Goal: Obtain resource: Download file/media

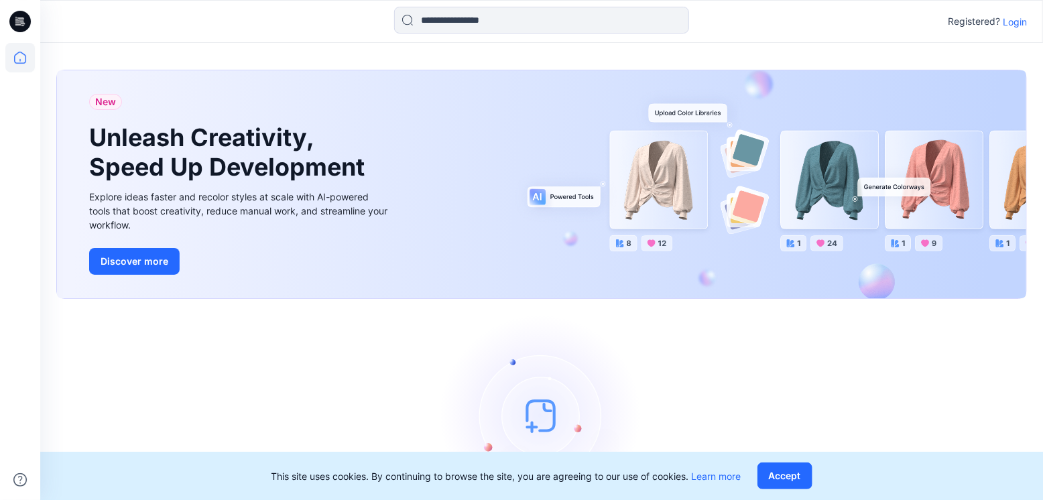
click at [1022, 21] on p "Login" at bounding box center [1015, 22] width 24 height 14
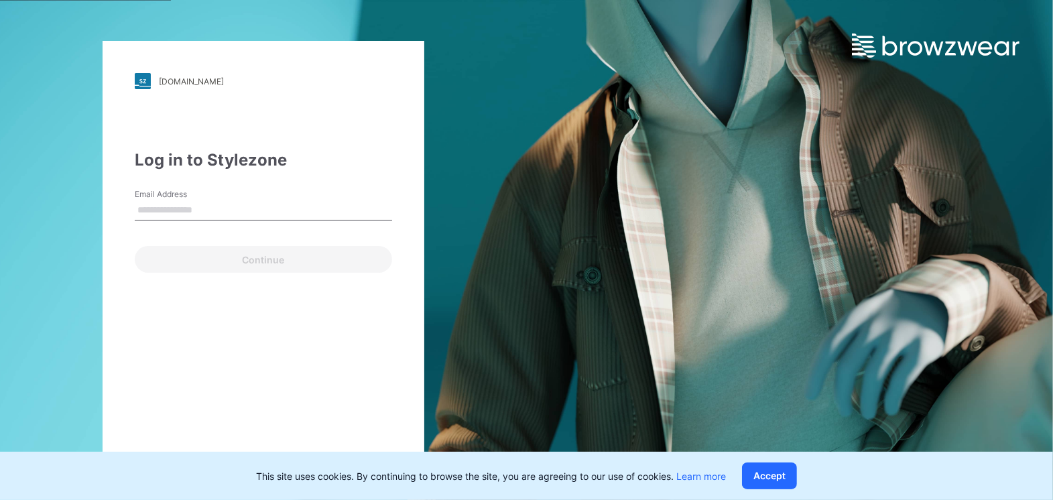
click at [172, 209] on input "Email Address" at bounding box center [263, 210] width 257 height 20
type input "**********"
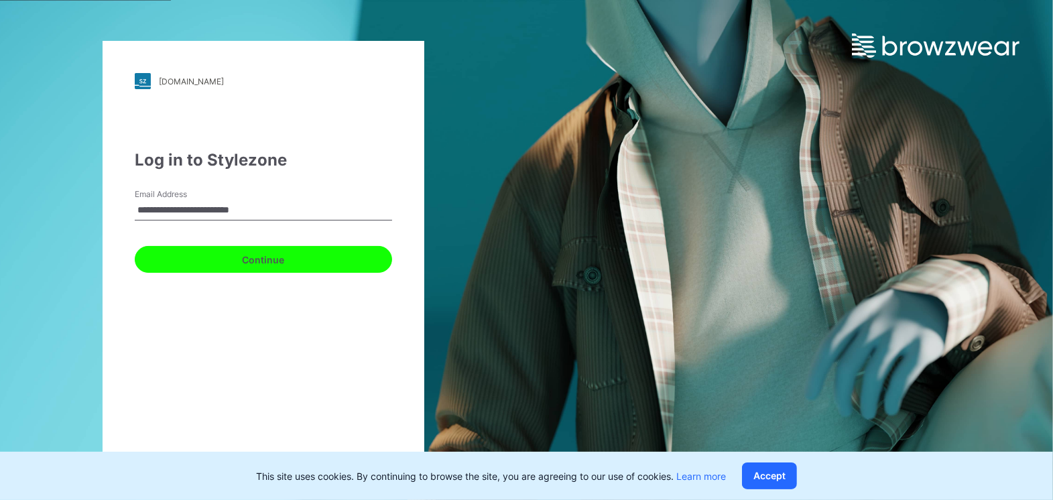
click at [242, 258] on button "Continue" at bounding box center [263, 259] width 257 height 27
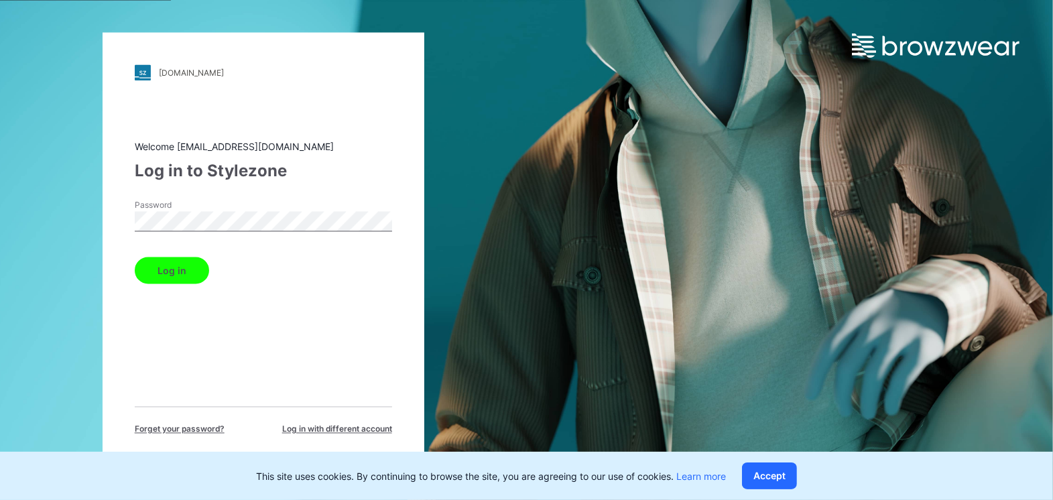
click at [166, 275] on button "Log in" at bounding box center [172, 270] width 74 height 27
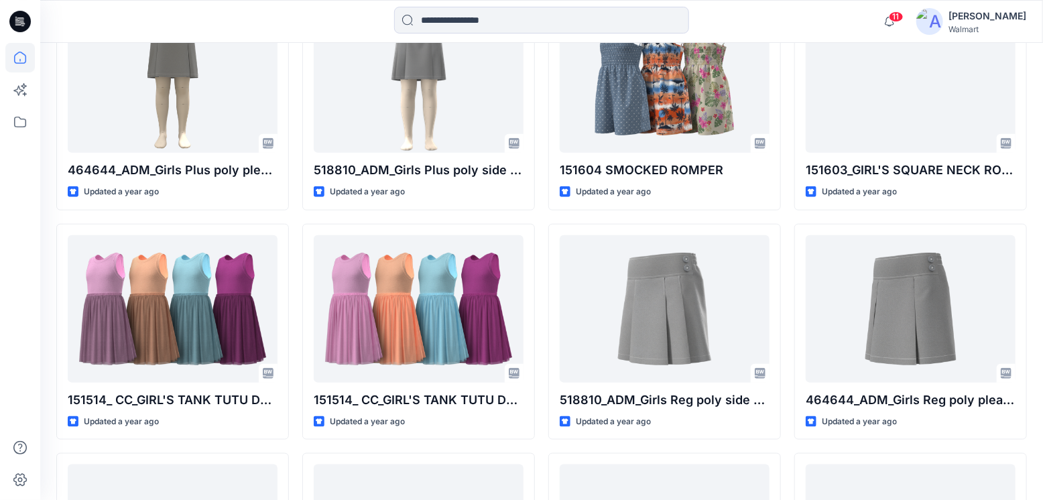
scroll to position [12784, 0]
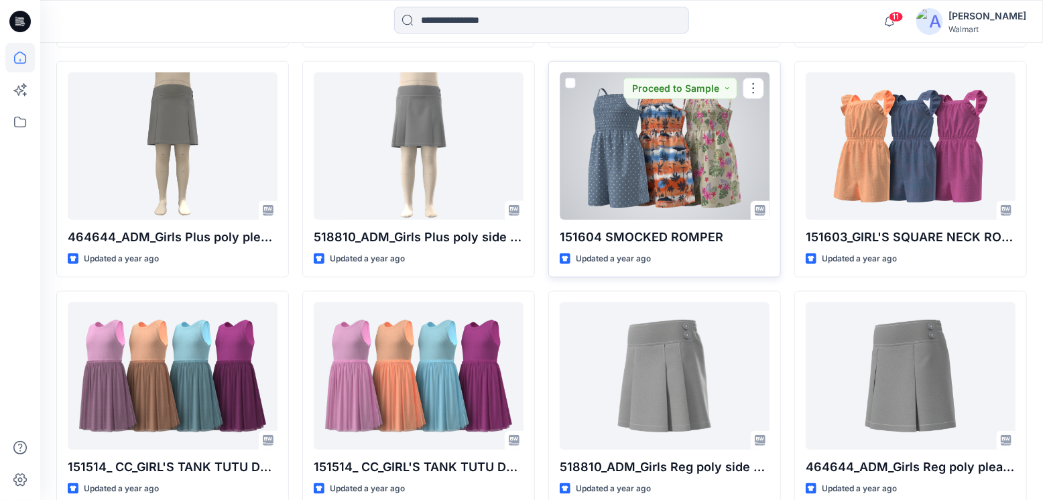
click at [690, 158] on div at bounding box center [665, 145] width 210 height 147
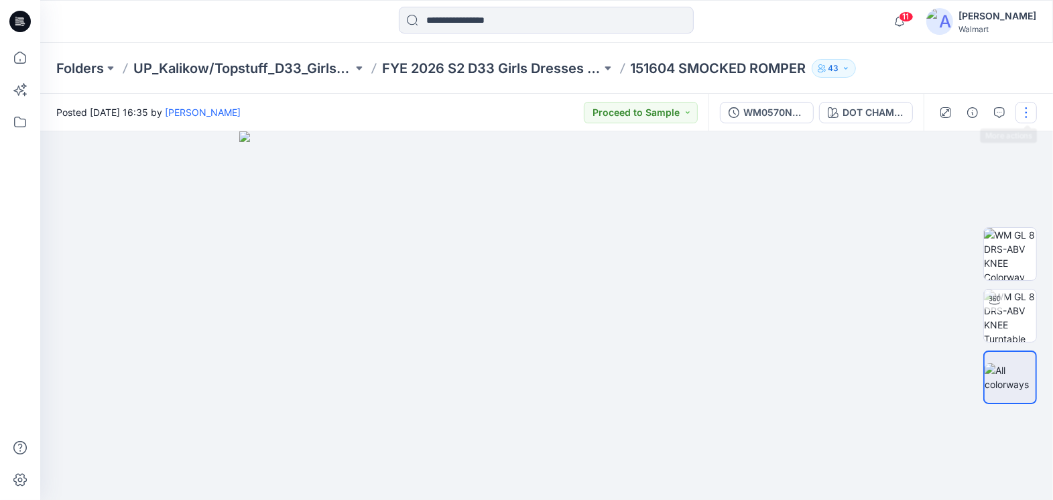
click at [1023, 113] on button "button" at bounding box center [1026, 112] width 21 height 21
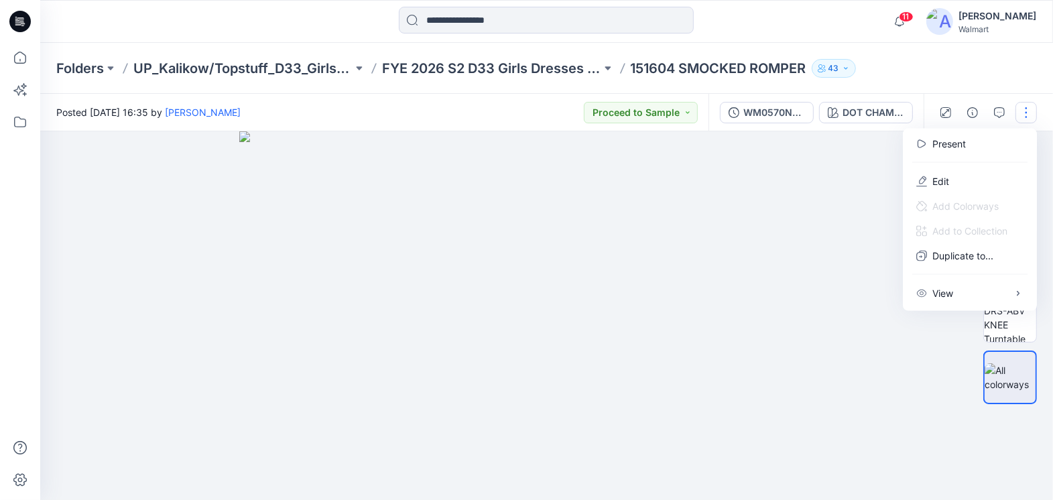
click at [895, 74] on div "Folders UP_Kalikow/Topstuff_D33_Girls Dresses FYE 2026 S2 D33 Girls Dresses Isf…" at bounding box center [494, 68] width 876 height 19
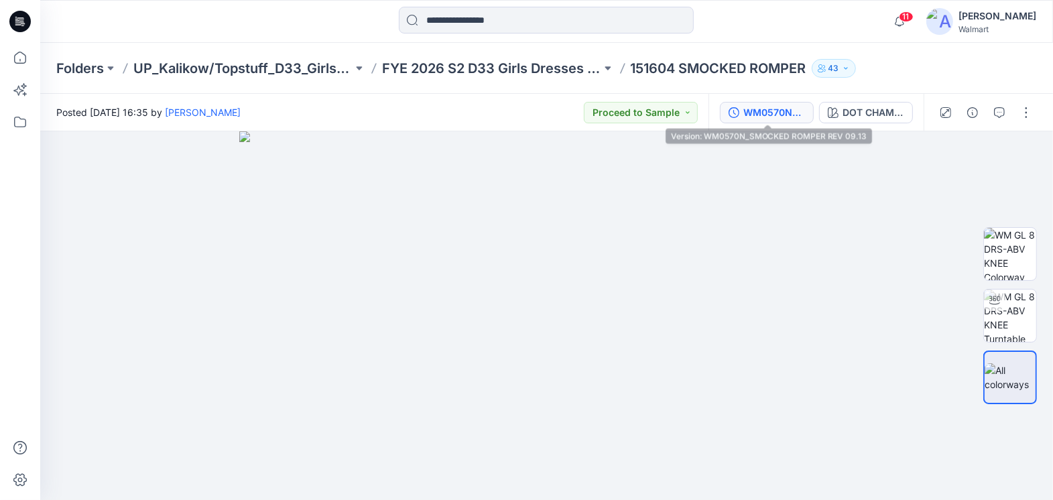
click at [775, 116] on div "WM0570N_SMOCKED ROMPER REV 09.13" at bounding box center [774, 112] width 62 height 15
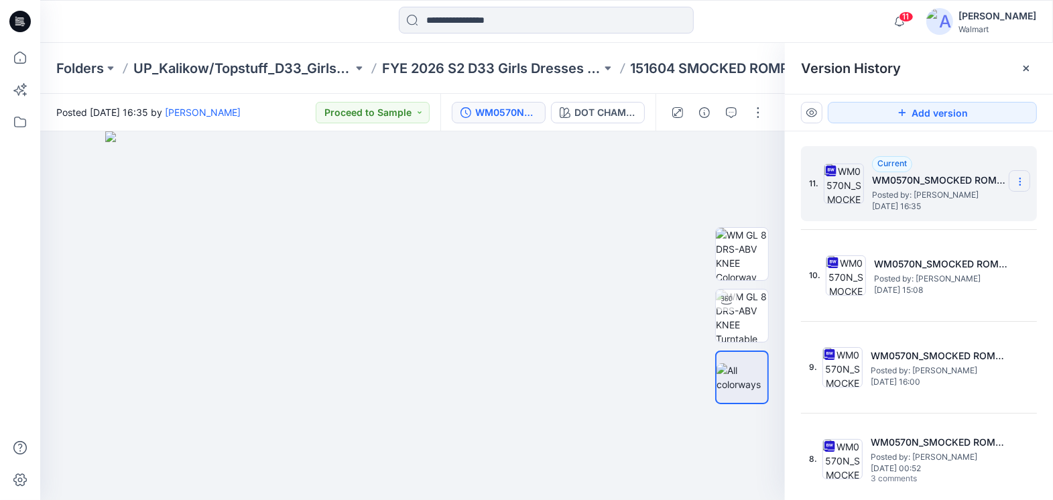
click at [1016, 186] on icon at bounding box center [1020, 181] width 11 height 11
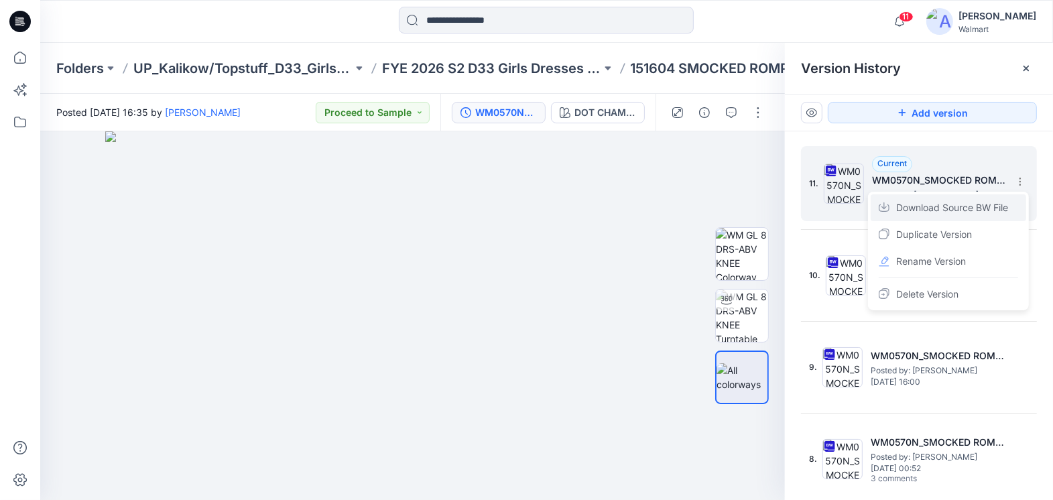
click at [967, 214] on span "Download Source BW File" at bounding box center [952, 208] width 112 height 16
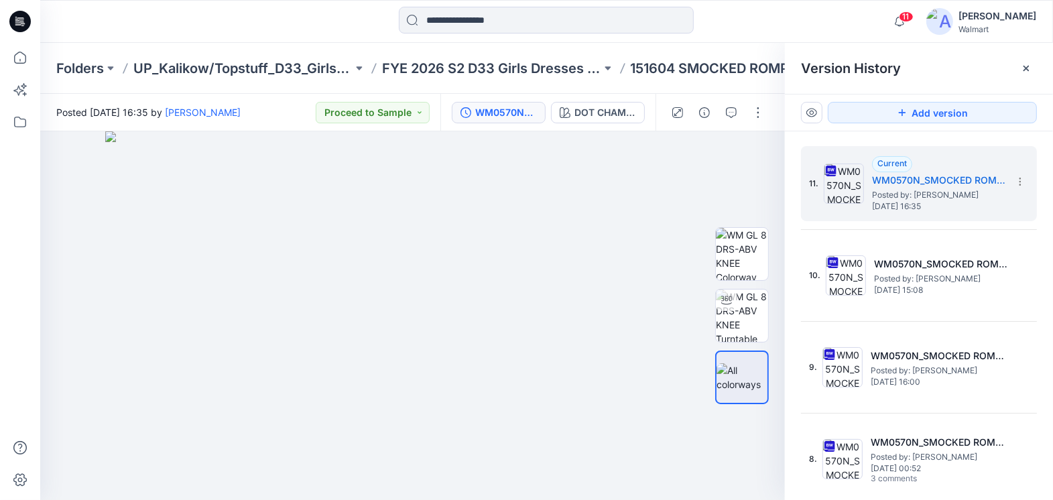
click at [14, 21] on icon at bounding box center [19, 21] width 21 height 21
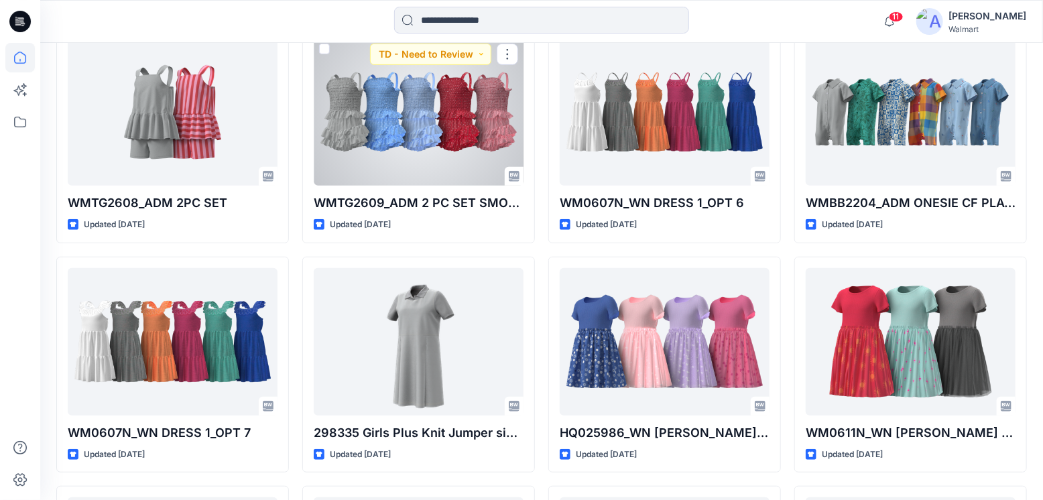
scroll to position [2748, 0]
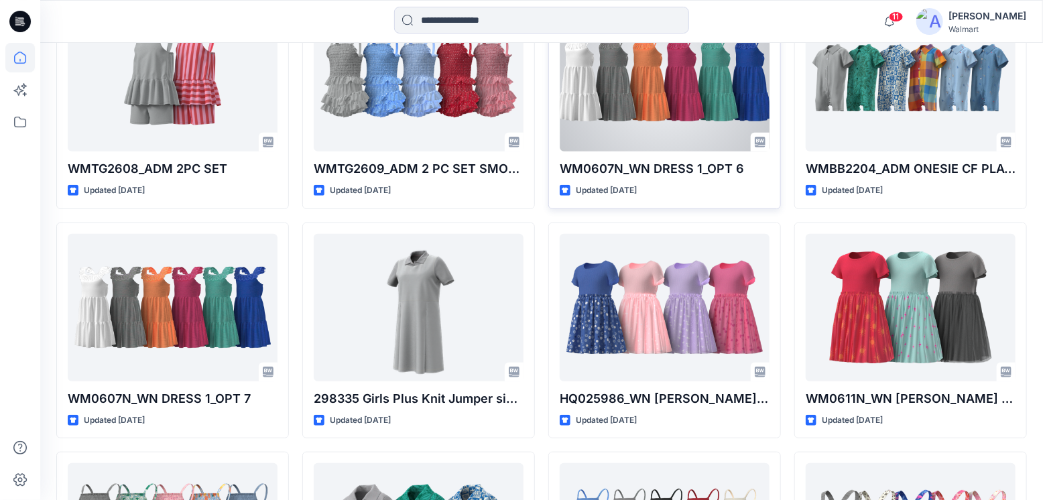
click at [687, 110] on div at bounding box center [665, 77] width 210 height 147
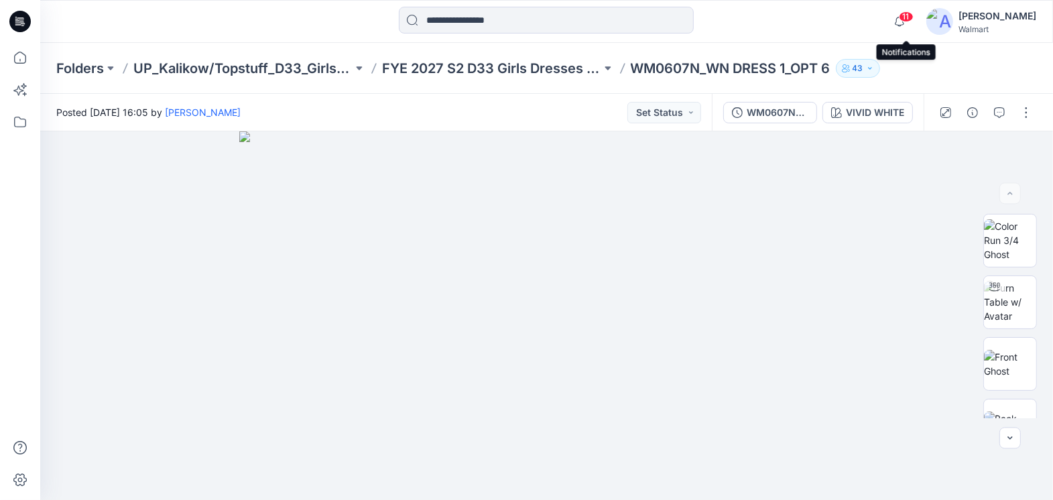
click at [912, 17] on span "11" at bounding box center [906, 16] width 15 height 11
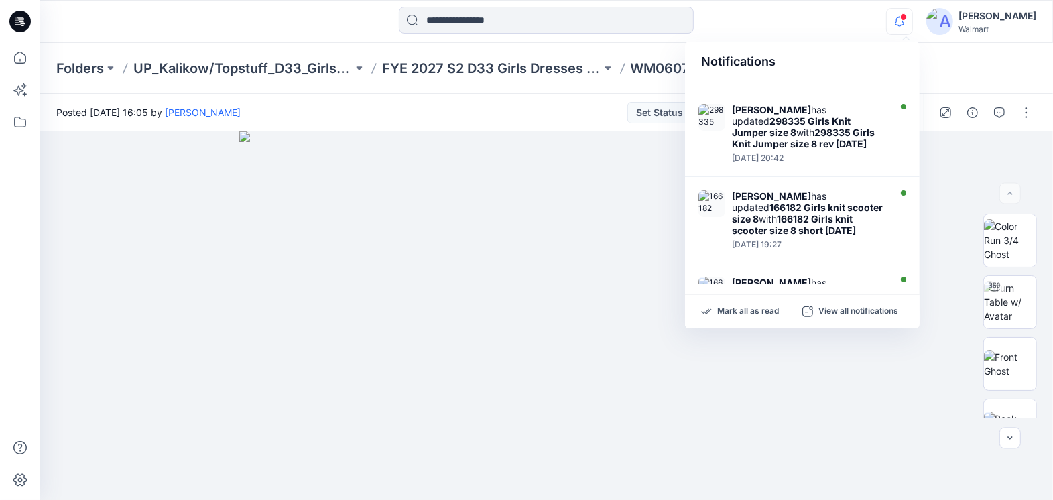
scroll to position [613, 0]
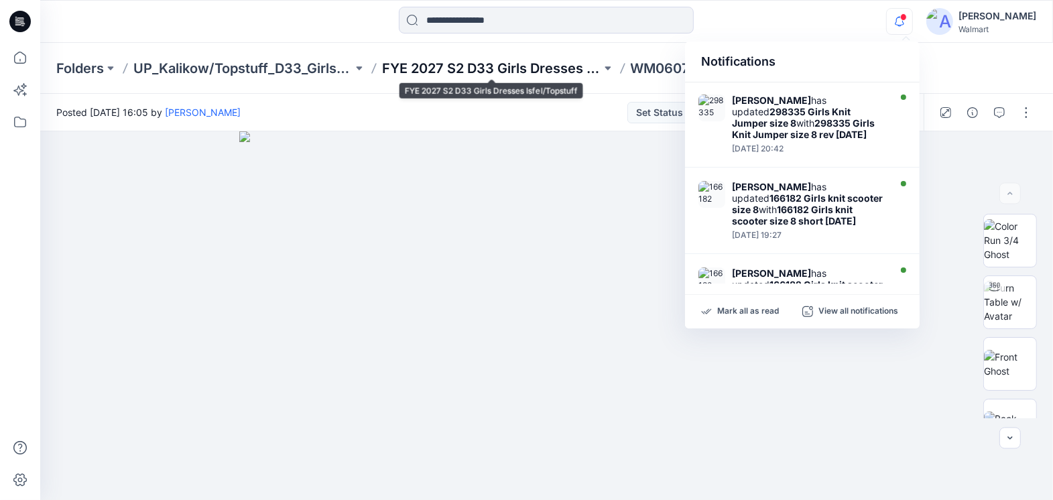
click at [477, 76] on p "FYE 2027 S2 D33 Girls Dresses Isfel/Topstuff" at bounding box center [491, 68] width 219 height 19
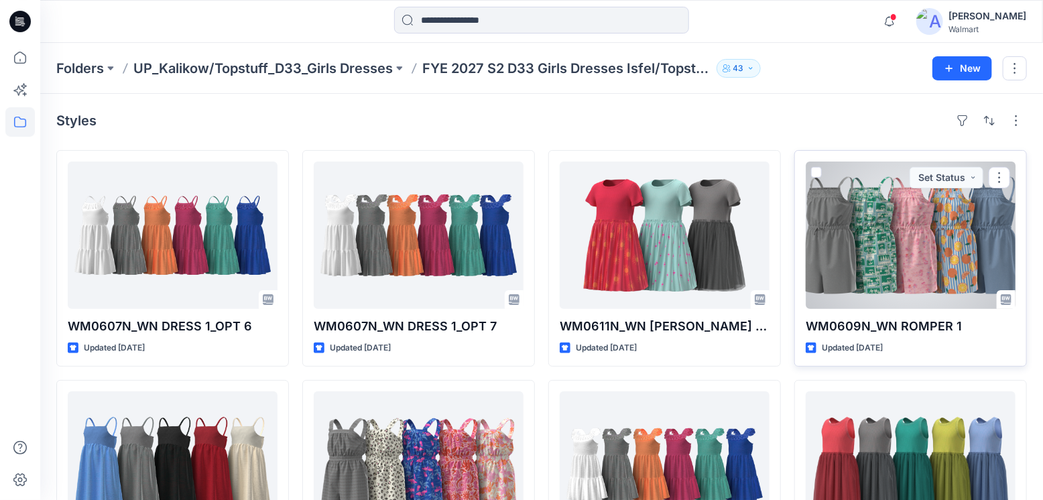
click at [896, 259] on div at bounding box center [911, 235] width 210 height 147
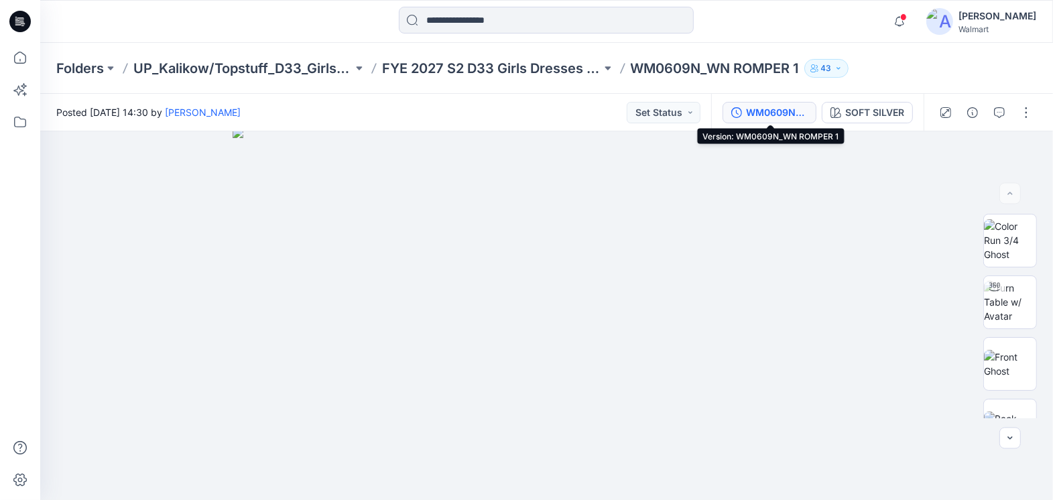
click at [767, 111] on div "WM0609N_WN ROMPER 1" at bounding box center [777, 112] width 62 height 15
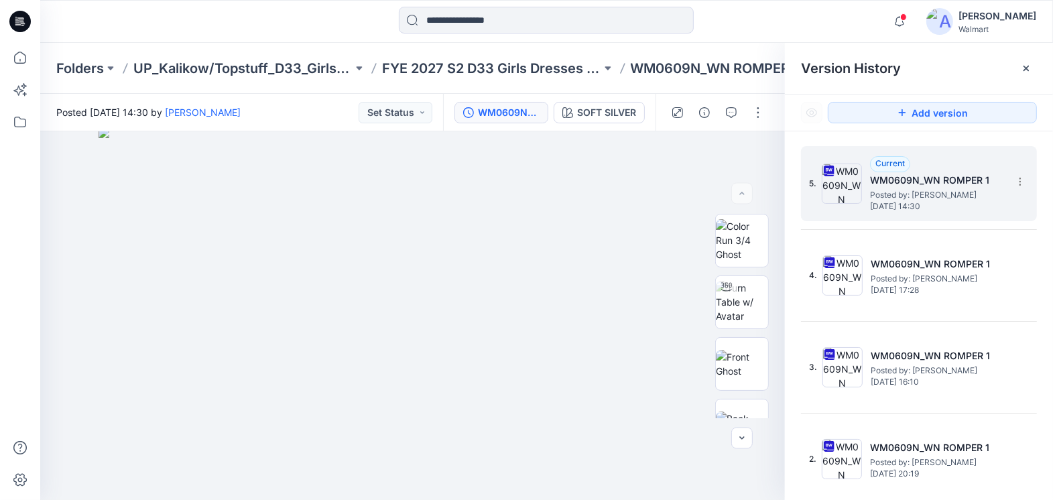
click at [881, 192] on span "Posted by: [PERSON_NAME]" at bounding box center [937, 194] width 134 height 13
click at [1017, 188] on section at bounding box center [1019, 180] width 21 height 21
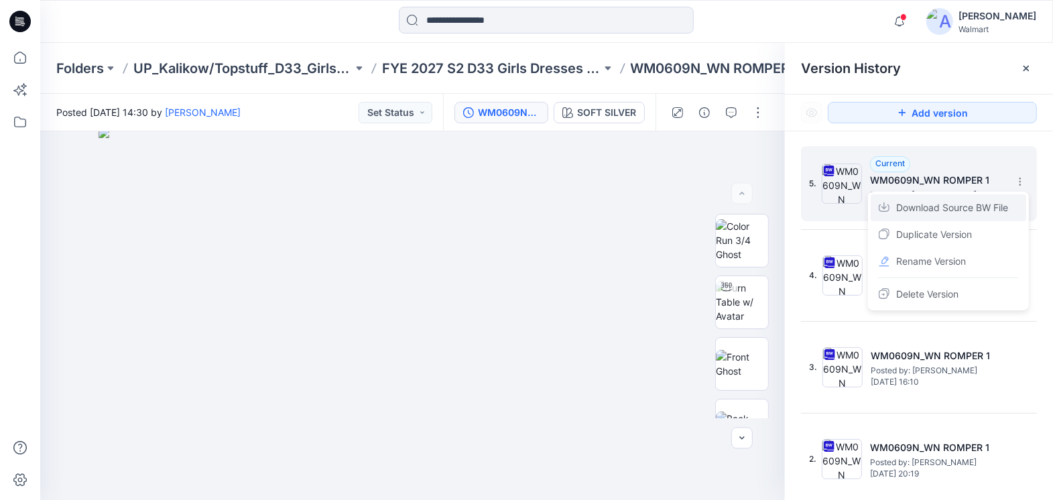
click at [972, 207] on span "Download Source BW File" at bounding box center [952, 208] width 112 height 16
